Goal: Navigation & Orientation: Find specific page/section

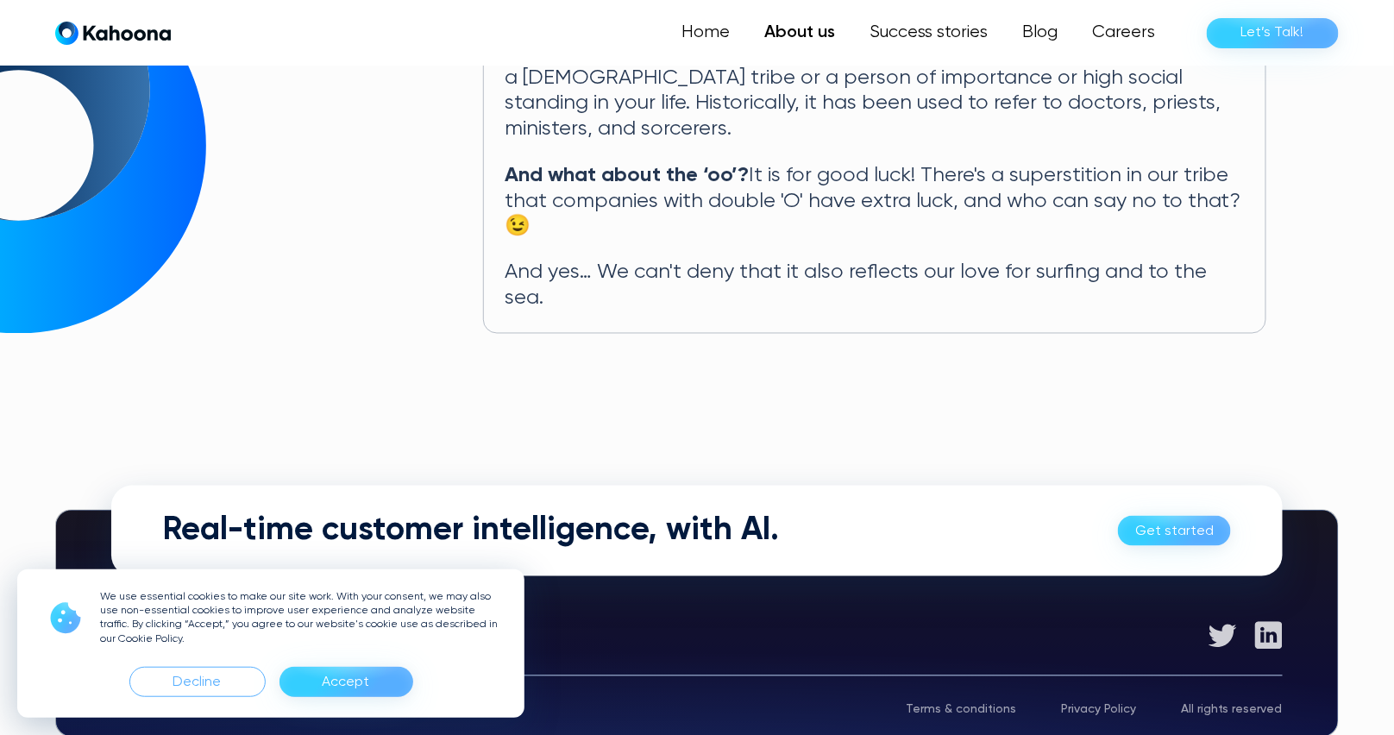
scroll to position [988, 0]
click at [194, 684] on div "Decline" at bounding box center [197, 682] width 48 height 28
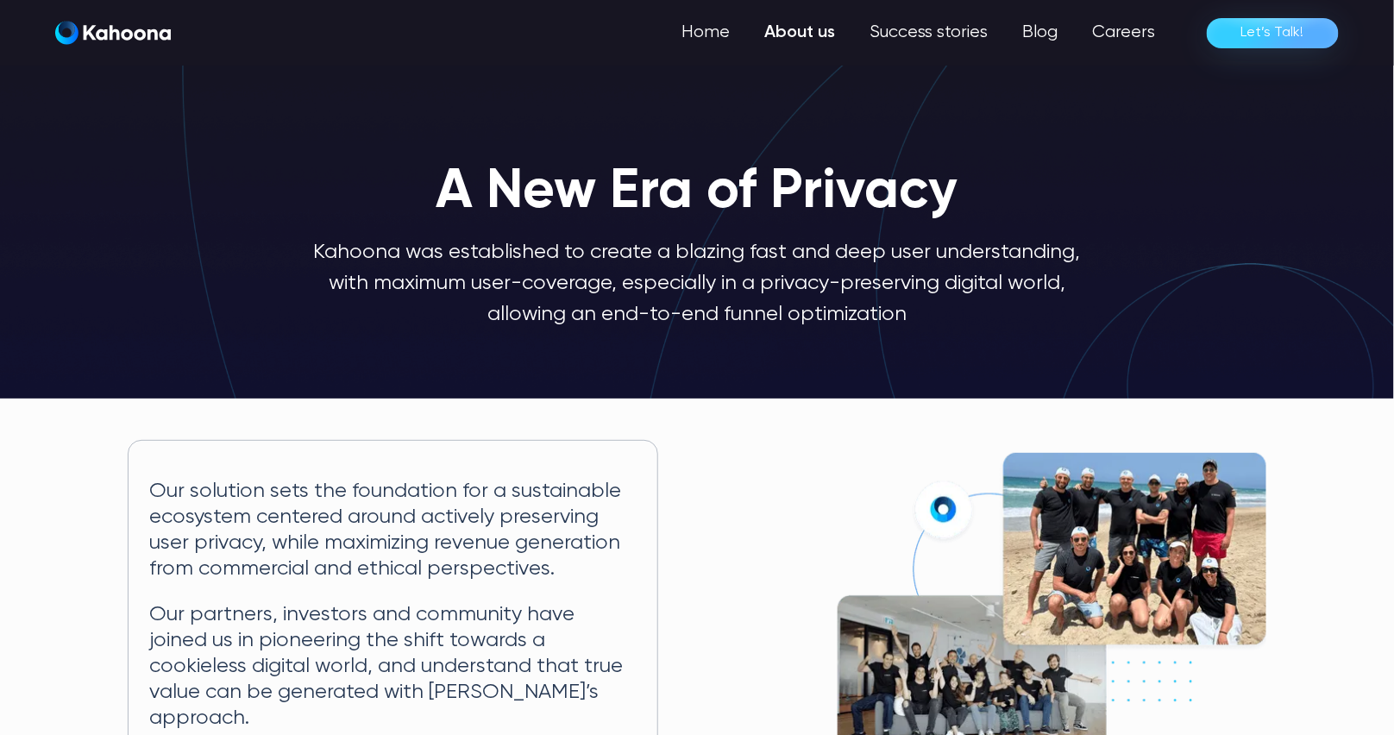
scroll to position [0, 0]
click at [714, 27] on link "Home" at bounding box center [707, 33] width 80 height 34
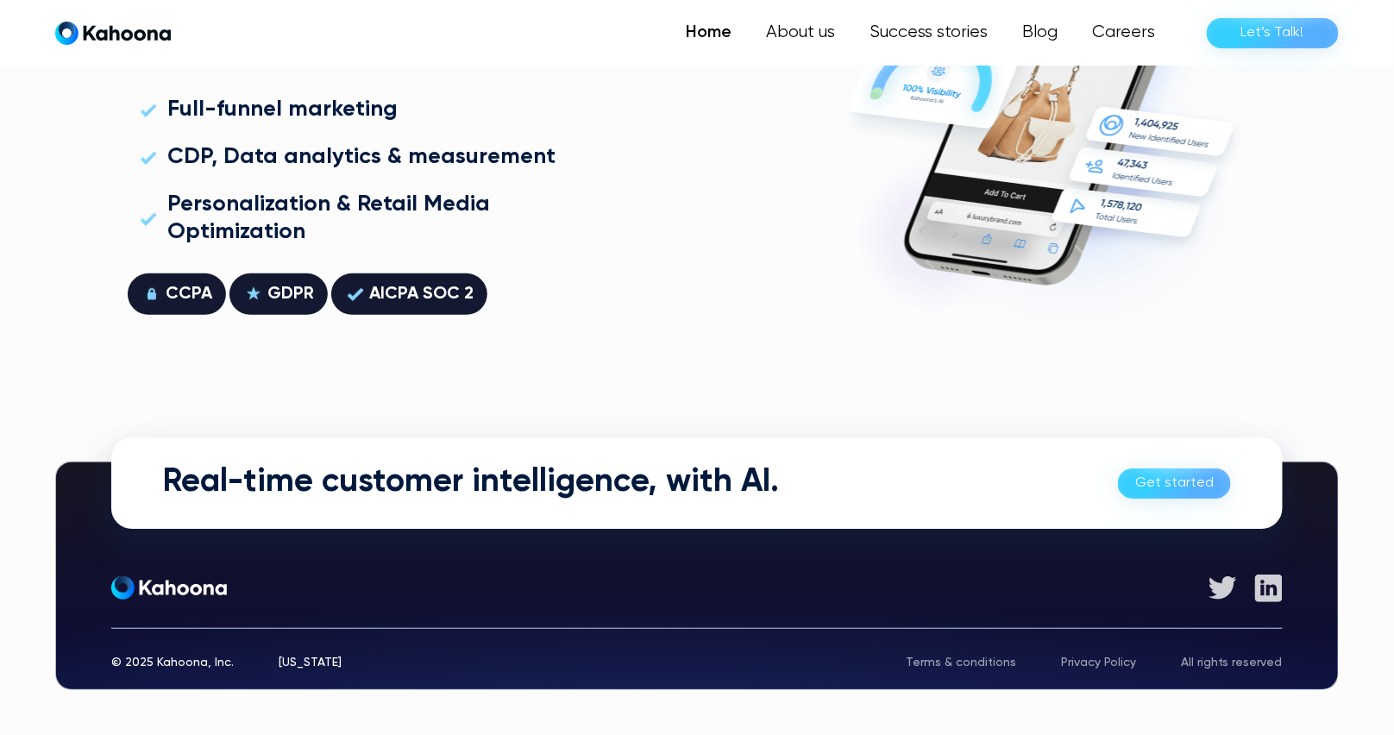
scroll to position [4933, 0]
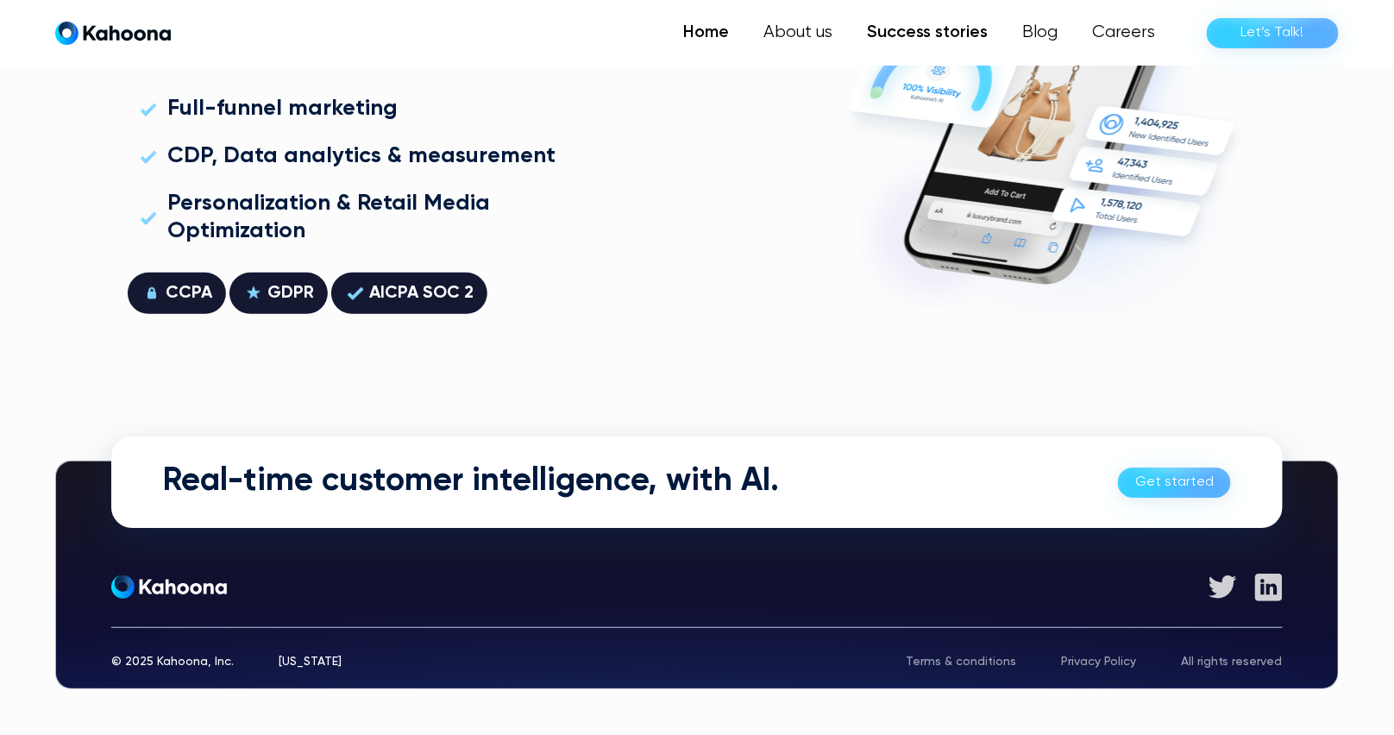
click at [964, 29] on link "Success stories" at bounding box center [926, 33] width 155 height 34
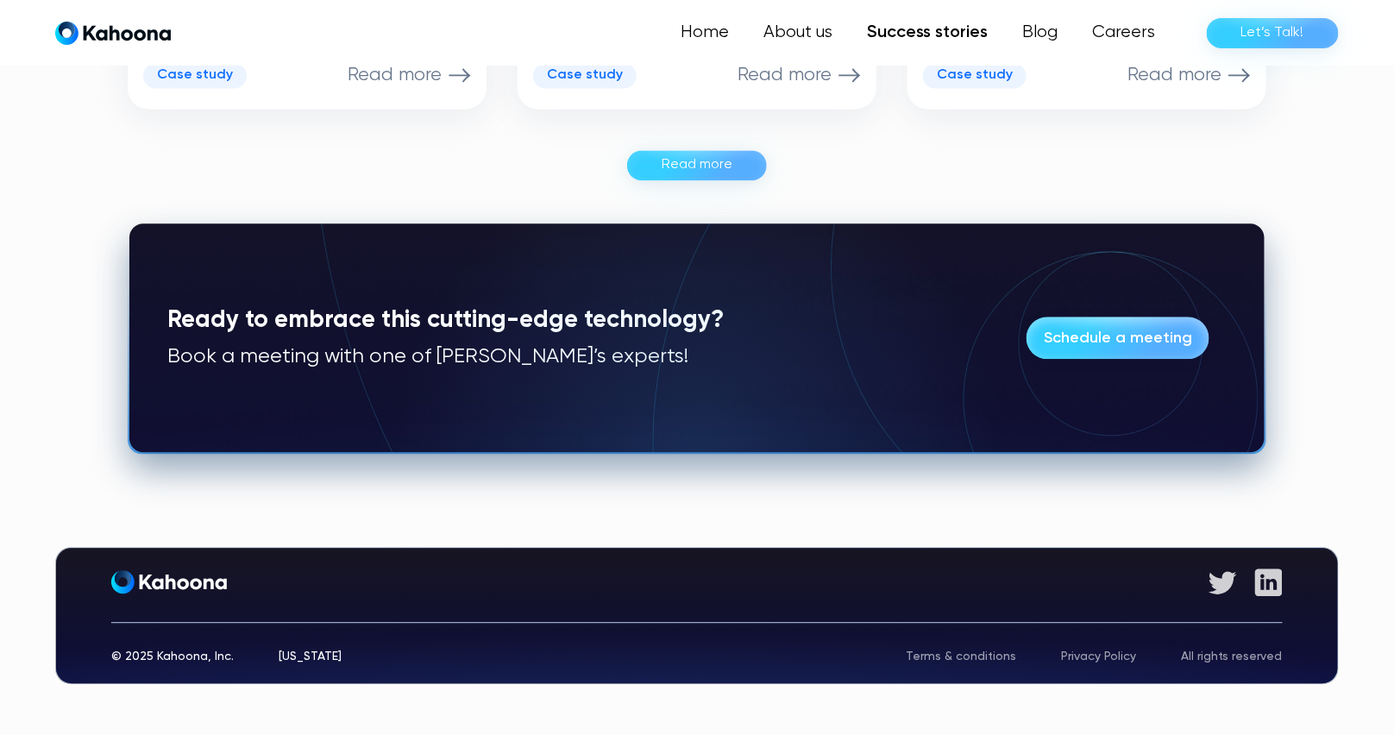
scroll to position [1326, 0]
click at [1276, 584] on img at bounding box center [1269, 582] width 28 height 28
